Goal: Task Accomplishment & Management: Complete application form

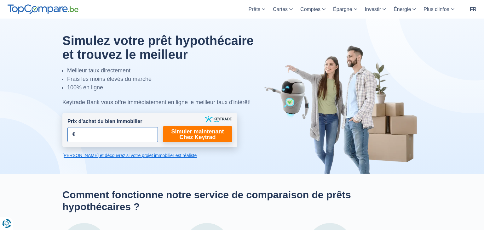
click at [110, 133] on input "Prix d’achat du bien immobilier" at bounding box center [112, 134] width 90 height 15
type input "2"
type input "250.000"
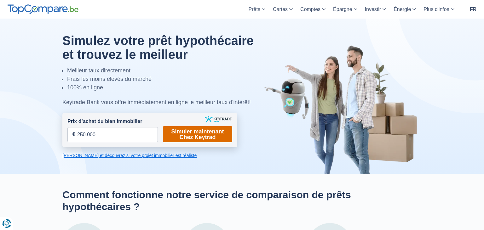
click at [195, 133] on link "Simuler maintenant Chez Keytrad" at bounding box center [197, 134] width 69 height 16
click at [185, 139] on link "Simuler maintenant Chez Keytrad" at bounding box center [197, 134] width 69 height 16
click at [122, 158] on link "Calculez et découvrez si votre projet immobilier est réaliste" at bounding box center [149, 156] width 175 height 6
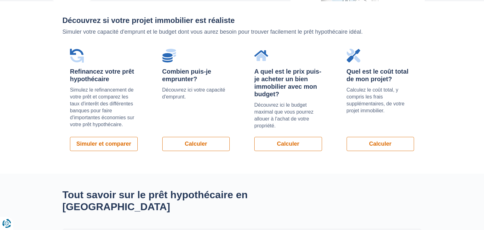
scroll to position [448, 0]
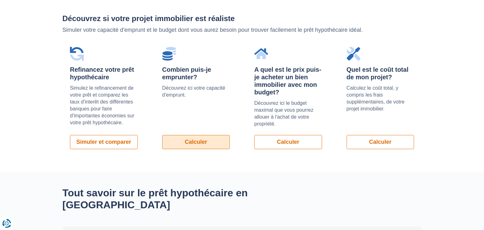
click at [194, 143] on link "Calculer" at bounding box center [196, 142] width 68 height 14
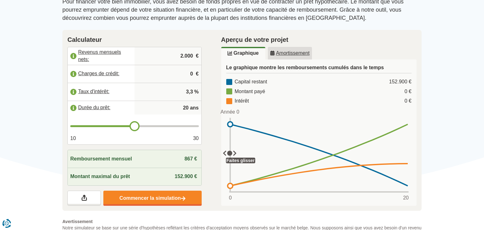
scroll to position [100, 0]
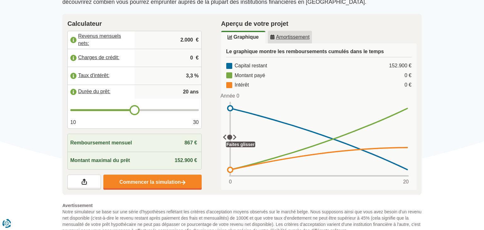
type input "21"
type input "22"
type input "23"
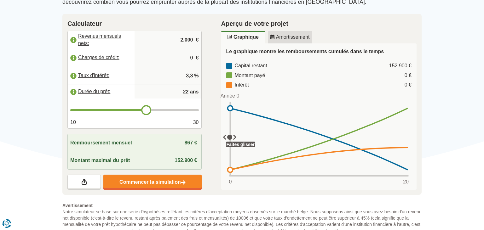
type input "23"
type input "24"
type input "25"
drag, startPoint x: 137, startPoint y: 108, endPoint x: 164, endPoint y: 110, distance: 26.9
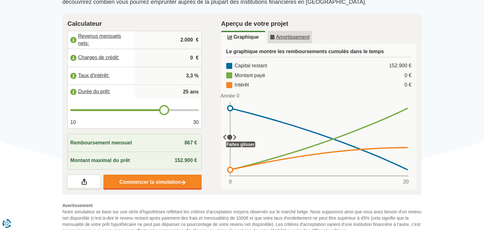
type input "25"
click at [164, 110] on input "range" at bounding box center [134, 110] width 129 height 2
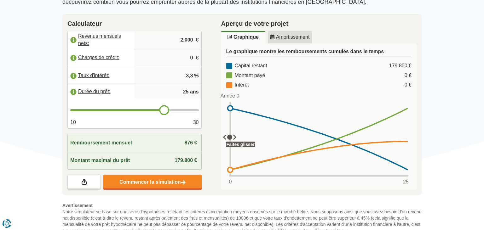
click at [161, 43] on input "2.000" at bounding box center [168, 40] width 62 height 17
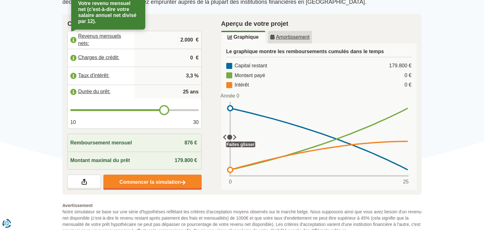
click at [113, 38] on label "Revenus mensuels nets:" at bounding box center [101, 40] width 67 height 14
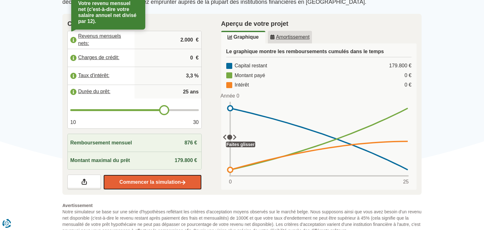
click at [131, 180] on link "Commencer la simulation" at bounding box center [152, 182] width 98 height 15
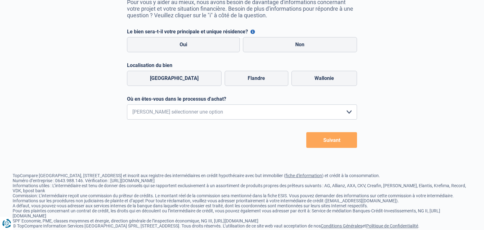
scroll to position [83, 0]
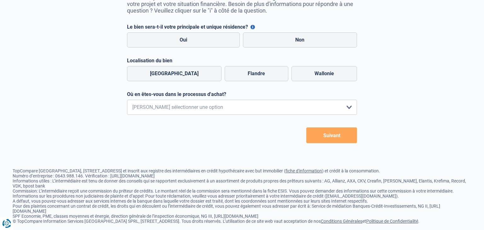
click at [202, 51] on form "Le bien sera-t-il votre principale et unique résidence? Vous pouvez bénéficier …" at bounding box center [242, 83] width 230 height 119
click at [206, 48] on label "Oui" at bounding box center [183, 39] width 113 height 15
click at [206, 48] on input "Oui" at bounding box center [183, 39] width 113 height 15
radio input "true"
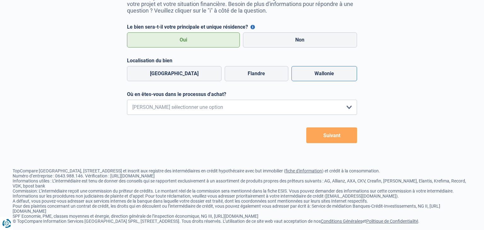
click at [303, 75] on label "Wallonie" at bounding box center [325, 73] width 66 height 15
click at [303, 75] on input "Wallonie" at bounding box center [325, 73] width 66 height 15
radio input "true"
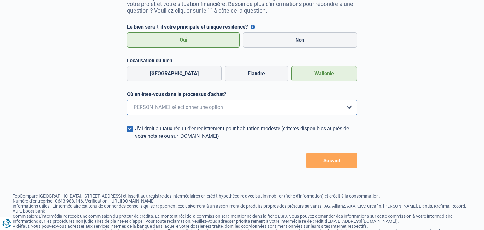
click at [127, 100] on select "Je me renseigne juste car je n'ai pas de projet d'achat concret actuellement Je…" at bounding box center [242, 107] width 230 height 15
select select "1a"
click option "Je visite activement mais je n'ai pas encore trouvé de bien" at bounding box center [0, 0] width 0 height 0
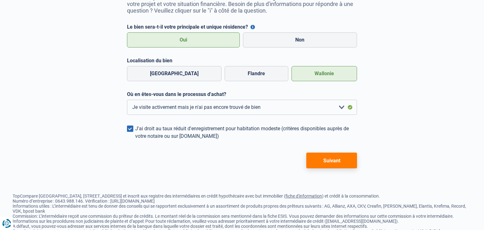
click at [313, 161] on button "Suivant" at bounding box center [331, 161] width 51 height 16
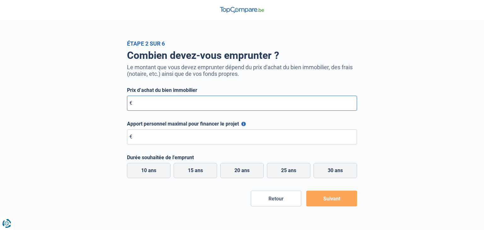
click at [245, 110] on input "Prix d’achat du bien immobilier" at bounding box center [242, 103] width 230 height 15
type input "275.000"
click at [236, 139] on input "Apport personnel maximal pour financer le projet" at bounding box center [242, 137] width 230 height 15
type input "35.000"
click at [289, 168] on label "25 ans" at bounding box center [288, 170] width 43 height 15
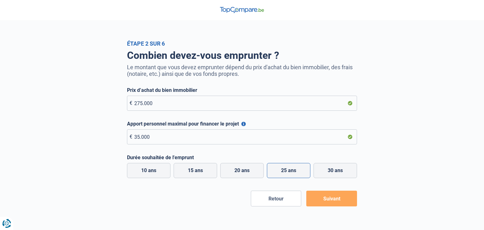
click at [289, 168] on input "25 ans" at bounding box center [288, 170] width 43 height 15
radio input "true"
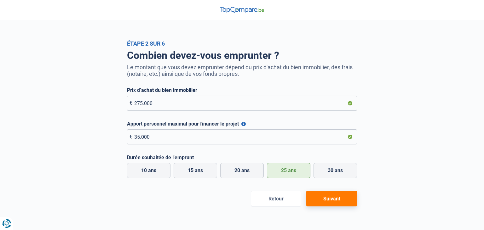
click at [324, 200] on button "Suivant" at bounding box center [331, 199] width 51 height 16
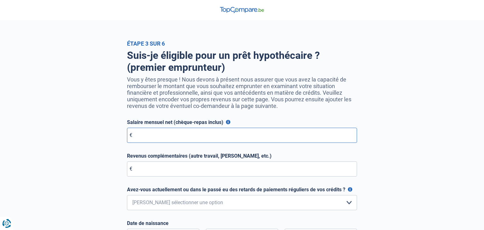
click at [221, 141] on input "Salaire mensuel net (chèque-repas inclus)" at bounding box center [242, 135] width 230 height 15
type input "2.500"
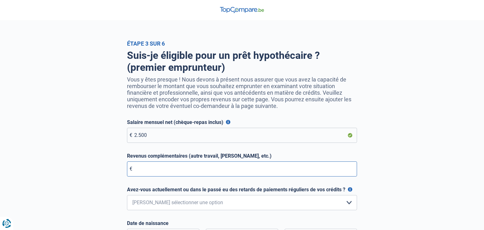
click at [224, 168] on input "Revenus complémentaires (autre travail, [PERSON_NAME], etc.)" at bounding box center [242, 169] width 230 height 15
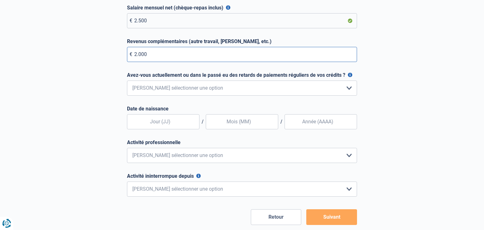
scroll to position [120, 0]
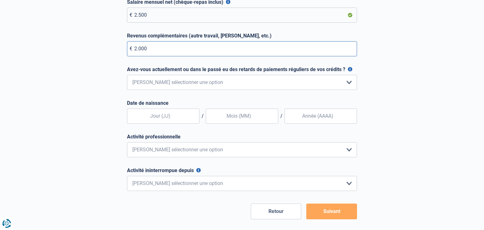
type input "2.000"
click at [127, 75] on select "Non, jamais Oui mais j'ai tout remboursé il y a moins d'un an Oui mais cela fai…" at bounding box center [242, 82] width 230 height 15
select select "0"
click option "Non, jamais" at bounding box center [0, 0] width 0 height 0
click at [168, 117] on input "text" at bounding box center [163, 116] width 72 height 15
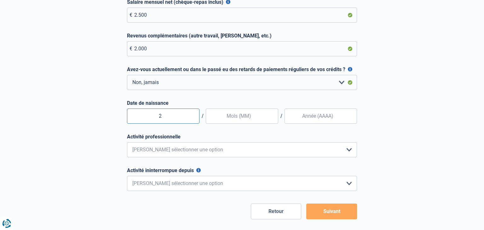
type input "29"
type input "01"
type input "1992"
click at [127, 142] on select "Employé privé Ouvrier Fonctionnaire Indépendant Dirigeant d'entreprise Pensionn…" at bounding box center [242, 149] width 230 height 15
select select "official"
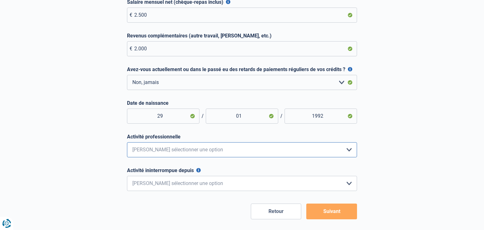
click option "Fonctionnaire" at bounding box center [0, 0] width 0 height 0
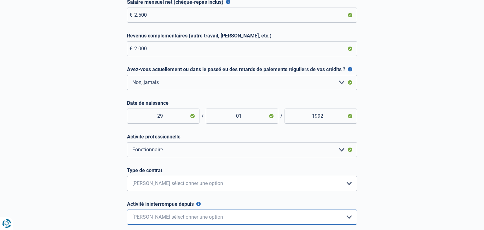
click at [127, 210] on select "< 6 mois 6 - 12 mois 12 - 24 mois 24 - 36 mois > 36 mois Veuillez sélectionner …" at bounding box center [242, 217] width 230 height 15
click at [451, 140] on div "Étape 3 sur 6 Suis-je éligible pour un prêt hypothécaire ? (premier emprunteur)…" at bounding box center [242, 86] width 484 height 333
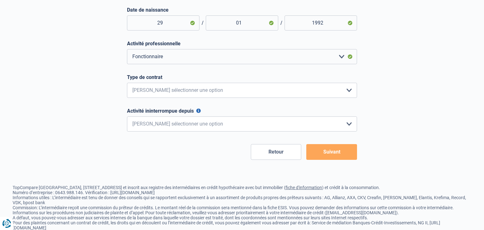
scroll to position [241, 0]
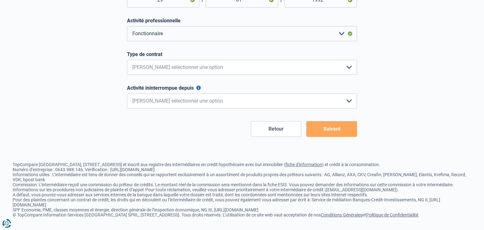
click at [338, 127] on button "Suivant" at bounding box center [331, 129] width 51 height 16
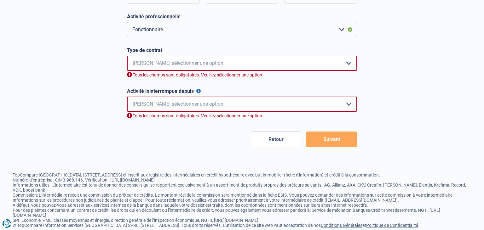
click at [127, 56] on select "Intérimaire Contrat à Durée Indéterminée Contrat à Durée Déterminée Veuillez sé…" at bounding box center [242, 63] width 230 height 15
select select "permanent"
click option "Contrat à Durée Indéterminée" at bounding box center [0, 0] width 0 height 0
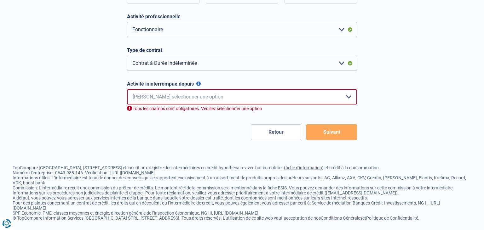
click at [127, 90] on select "< 6 mois 6 - 12 mois 12 - 24 mois 24 - 36 mois > 36 mois Veuillez sélectionner …" at bounding box center [242, 97] width 230 height 15
drag, startPoint x: 224, startPoint y: 101, endPoint x: 292, endPoint y: 99, distance: 67.8
select select "less6"
click option "< 6 mois" at bounding box center [0, 0] width 0 height 0
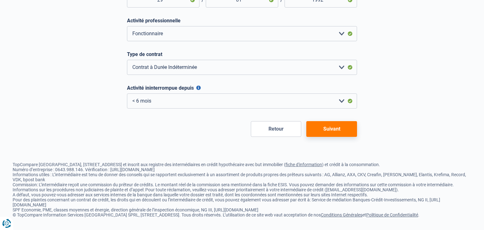
click at [281, 112] on form "Salaire mensuel net (chèque-repas inclus) Pour les employés, cela est votre sal…" at bounding box center [242, 10] width 230 height 254
click at [312, 124] on button "Suivant" at bounding box center [331, 129] width 51 height 16
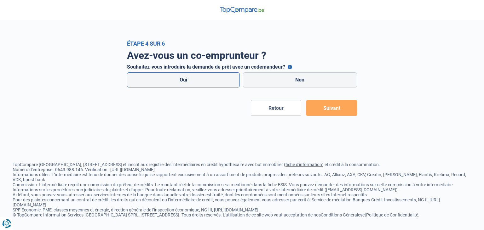
click at [217, 77] on label "Oui" at bounding box center [183, 79] width 113 height 15
click at [217, 77] on input "Oui" at bounding box center [183, 79] width 113 height 15
radio input "true"
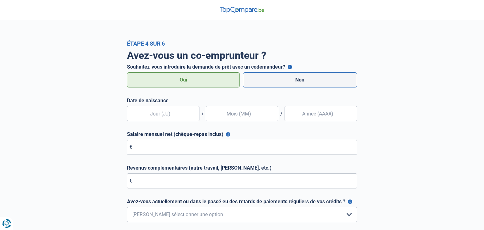
click at [265, 84] on label "Non" at bounding box center [300, 79] width 114 height 15
click at [265, 84] on input "Non" at bounding box center [300, 79] width 114 height 15
radio input "true"
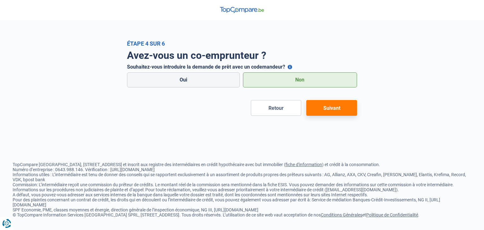
click at [331, 110] on button "Suivant" at bounding box center [331, 108] width 51 height 16
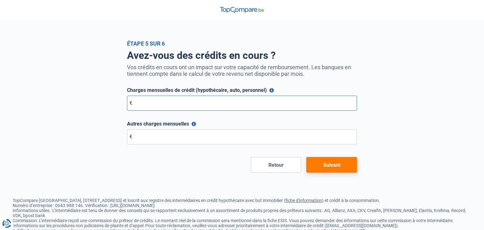
click at [281, 101] on input "Charges mensuelles de crédit (hypothécaire, auto, personnel)" at bounding box center [242, 103] width 230 height 15
type input "0"
click at [269, 137] on input "Autres charges mensuelles" at bounding box center [242, 137] width 230 height 15
type input "0"
click at [336, 172] on button "Suivant" at bounding box center [331, 165] width 51 height 16
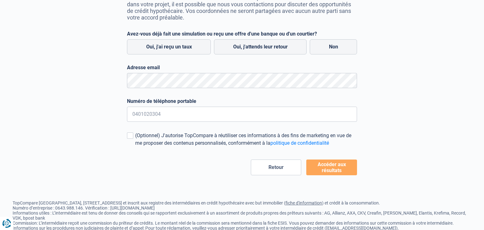
scroll to position [83, 0]
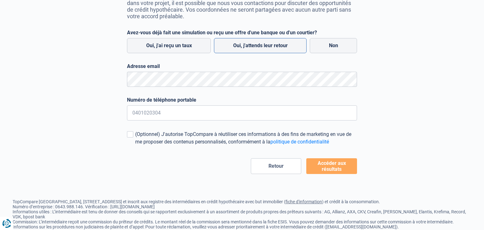
click at [260, 42] on label "Oui, j'attends leur retour" at bounding box center [260, 45] width 93 height 15
click at [260, 42] on input "Oui, j'attends leur retour" at bounding box center [260, 45] width 93 height 15
radio input "true"
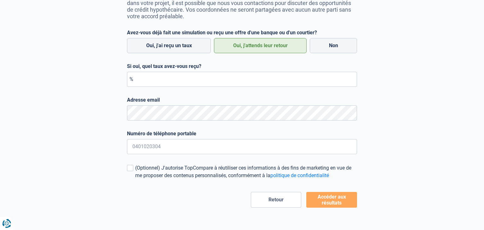
click at [277, 160] on form "Avez-vous déjà fait une simulation ou reçu une offre d'une banque ou d'un court…" at bounding box center [242, 119] width 230 height 178
drag, startPoint x: 270, startPoint y: 156, endPoint x: 264, endPoint y: 151, distance: 8.2
click at [264, 151] on form "Avez-vous déjà fait une simulation ou reçu une offre d'une banque ou d'un court…" at bounding box center [242, 119] width 230 height 178
click at [264, 151] on input "0" at bounding box center [242, 146] width 230 height 15
type input "0474129361"
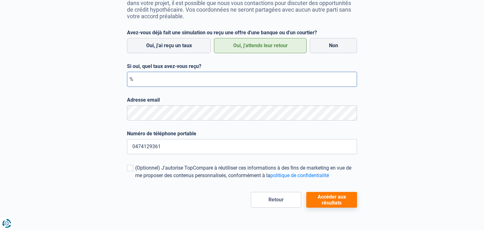
click at [185, 75] on input "Si oui, quel taux avez-vous reçu?" at bounding box center [242, 79] width 230 height 15
type input "3,00"
click at [335, 205] on button "Accéder aux résultats" at bounding box center [331, 200] width 51 height 16
